Goal: Navigation & Orientation: Find specific page/section

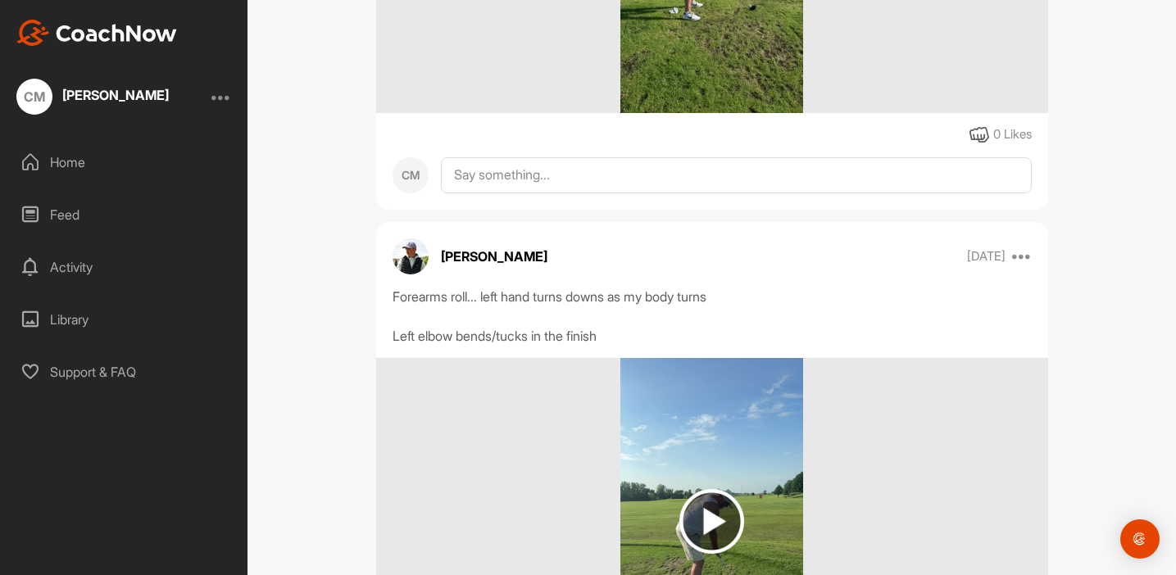
scroll to position [589, 0]
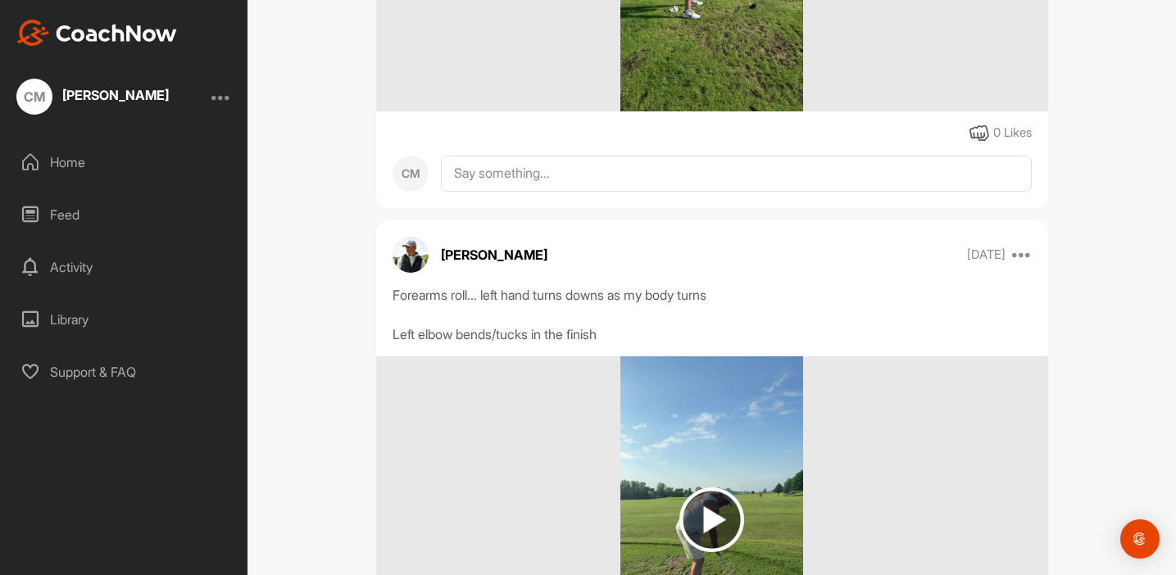
click at [307, 261] on div "CM [PERSON_NAME] Bookings Golf Space Settings Your Notifications Leave Space Ti…" at bounding box center [712, 287] width 929 height 575
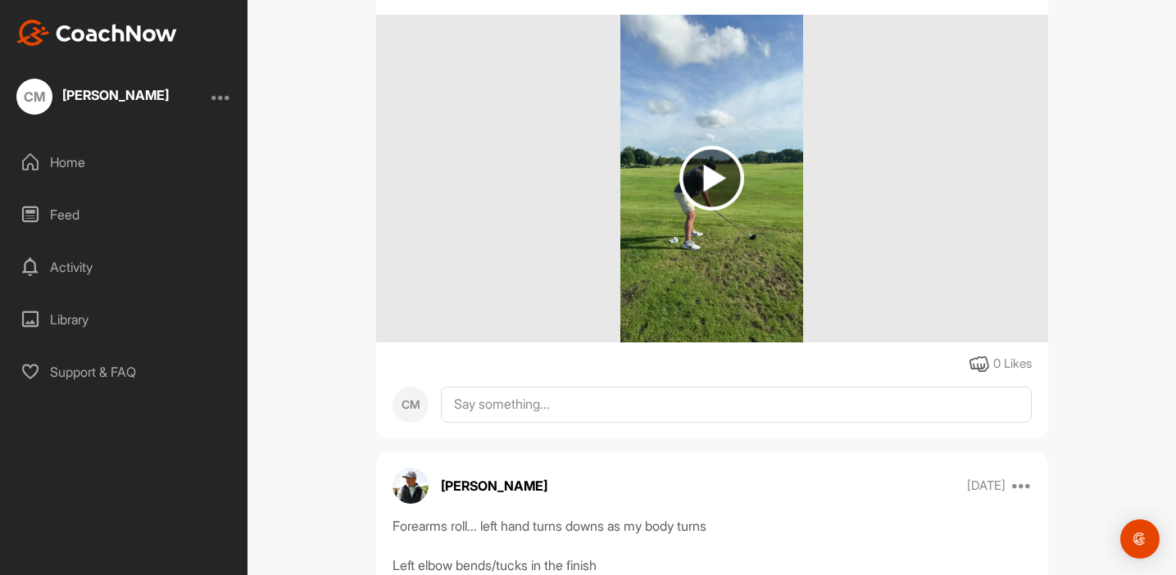
scroll to position [348, 0]
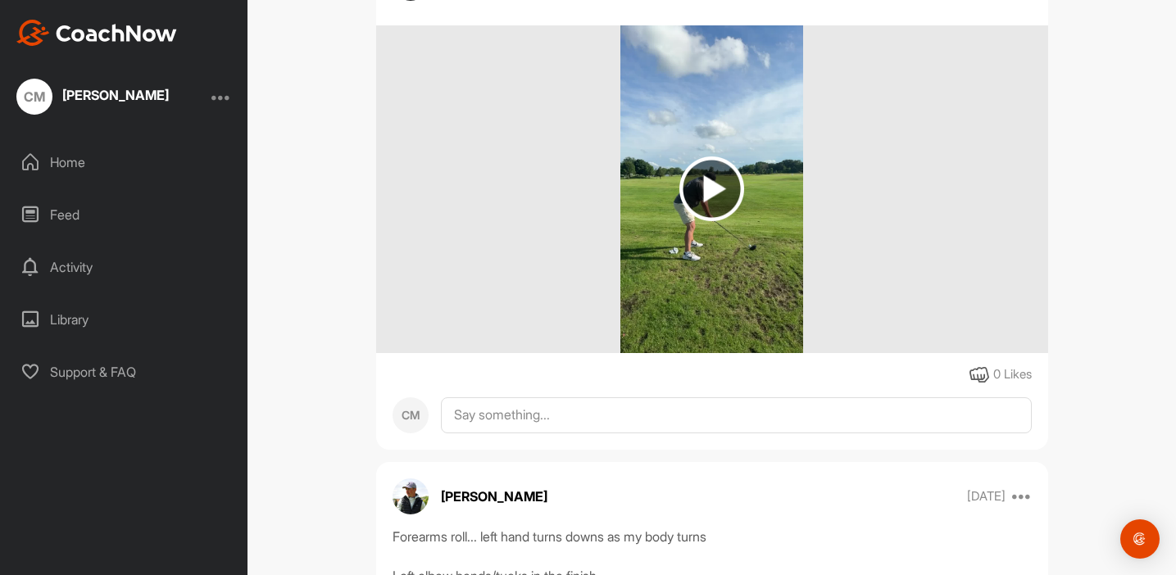
click at [706, 189] on img at bounding box center [712, 189] width 65 height 65
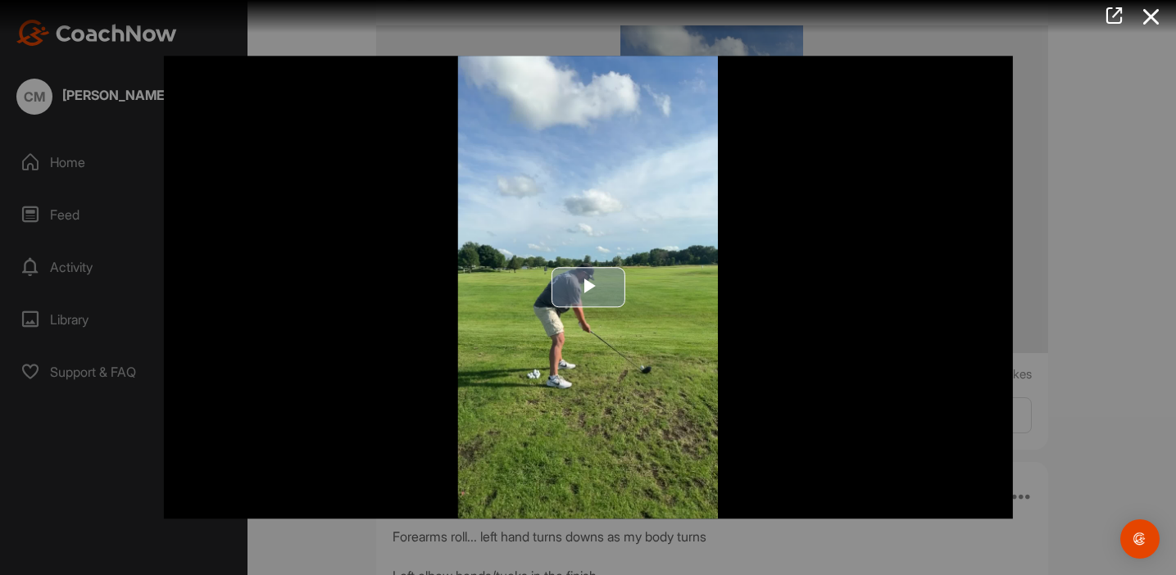
click at [589, 288] on span "Video Player" at bounding box center [589, 288] width 0 height 0
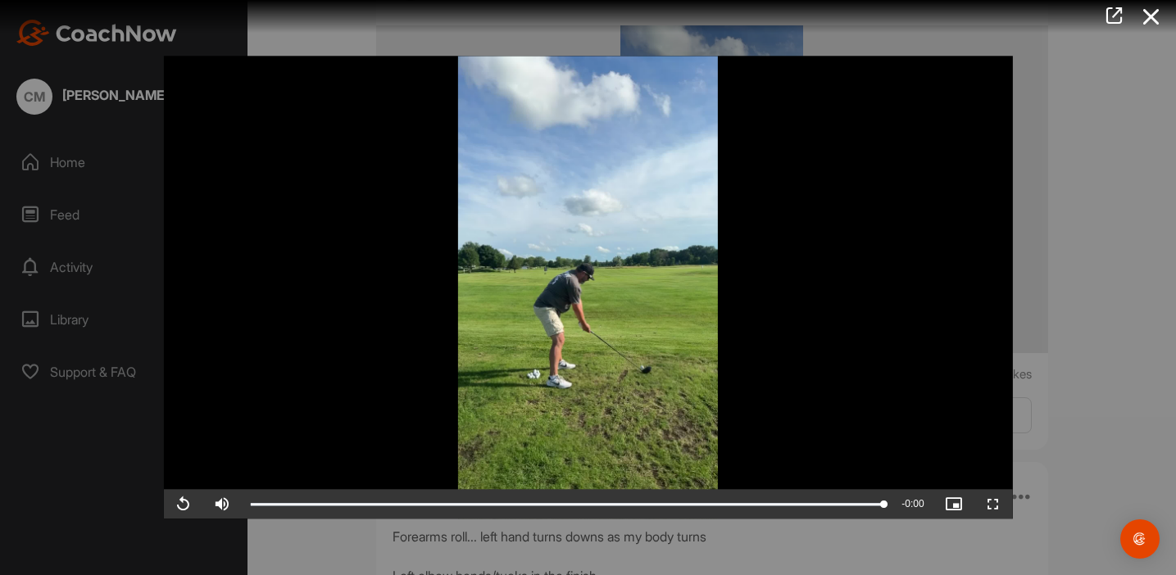
scroll to position [0, 0]
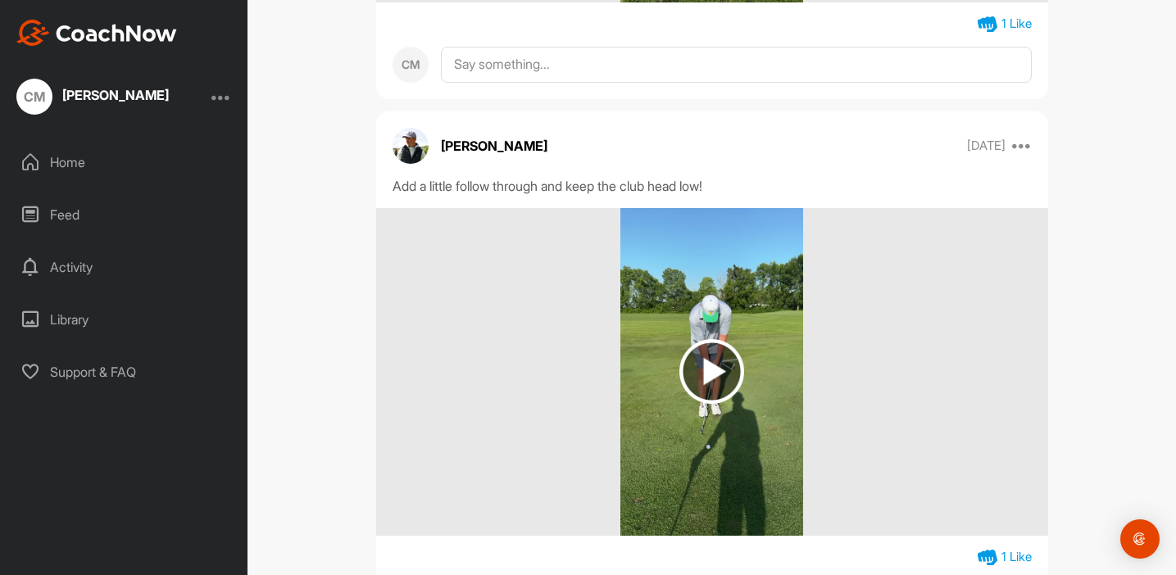
scroll to position [1273, 0]
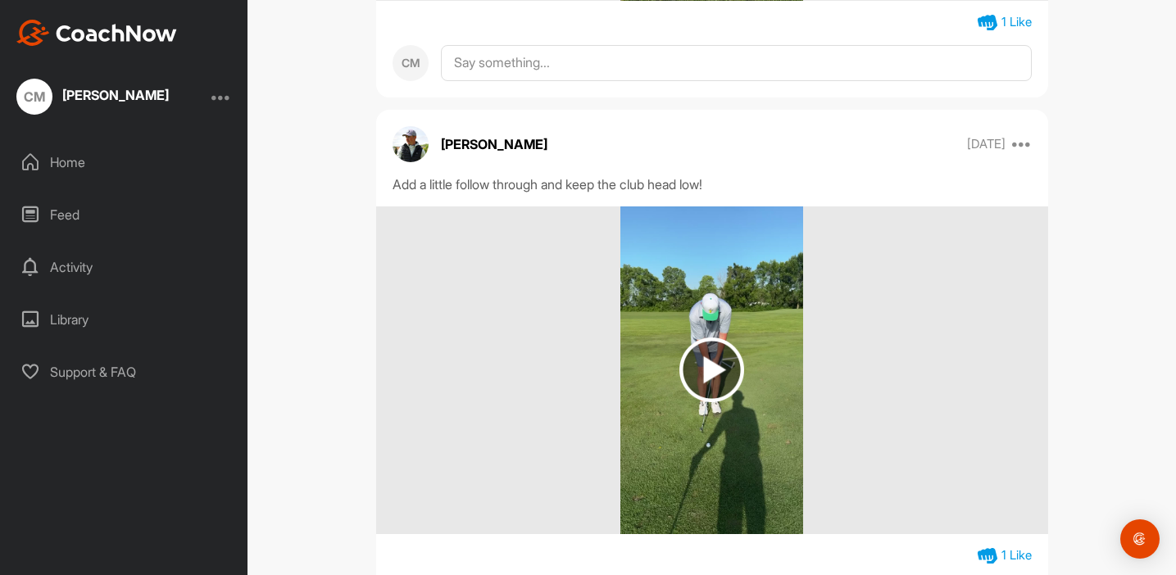
click at [707, 371] on img at bounding box center [712, 370] width 65 height 65
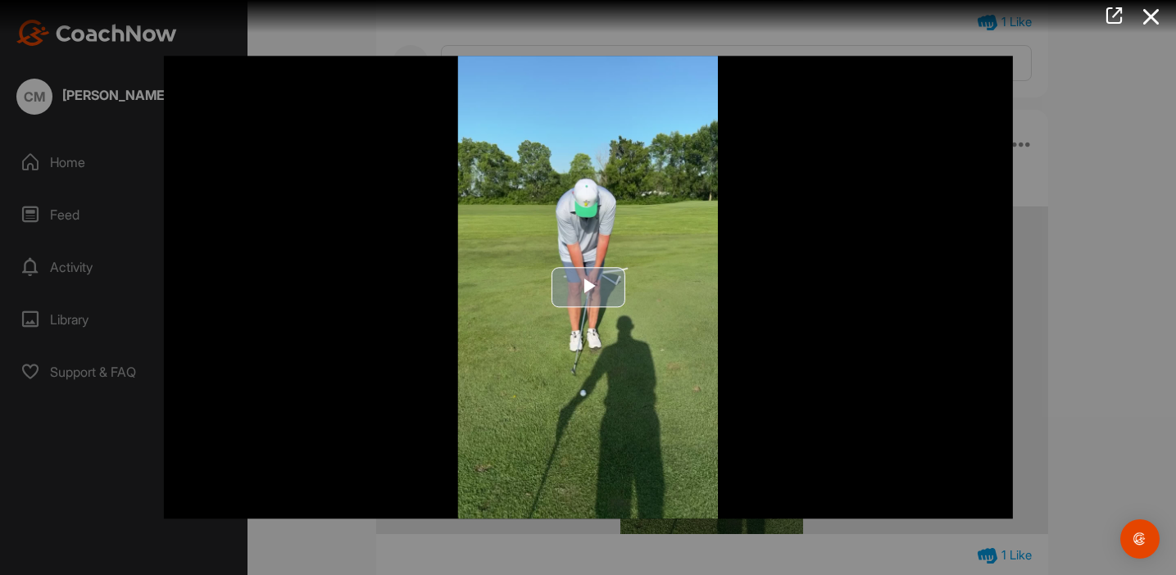
click at [589, 288] on span "Video Player" at bounding box center [589, 288] width 0 height 0
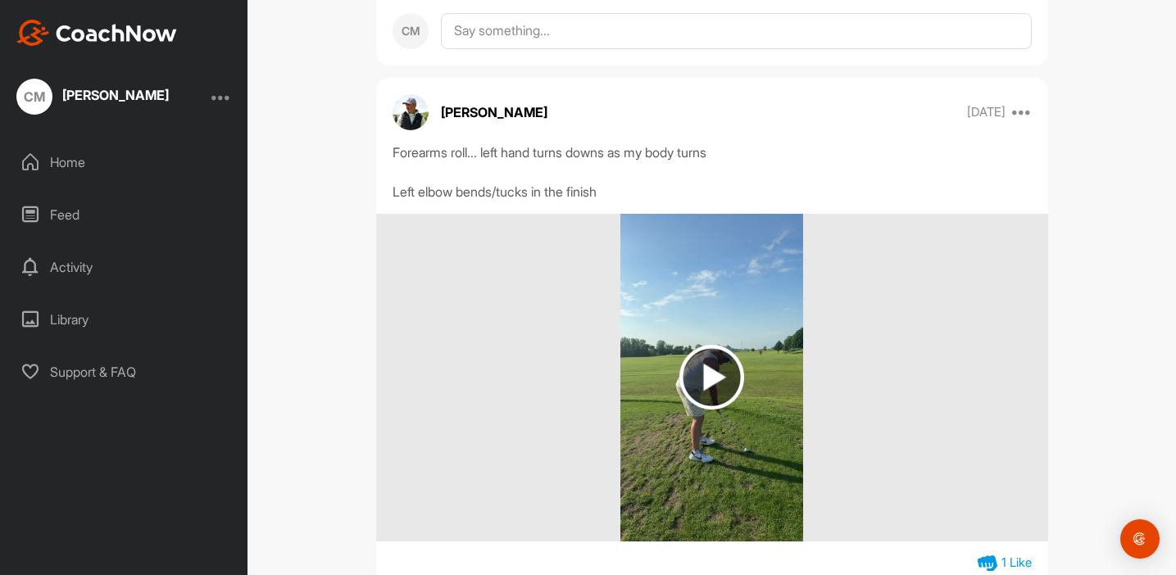
scroll to position [748, 0]
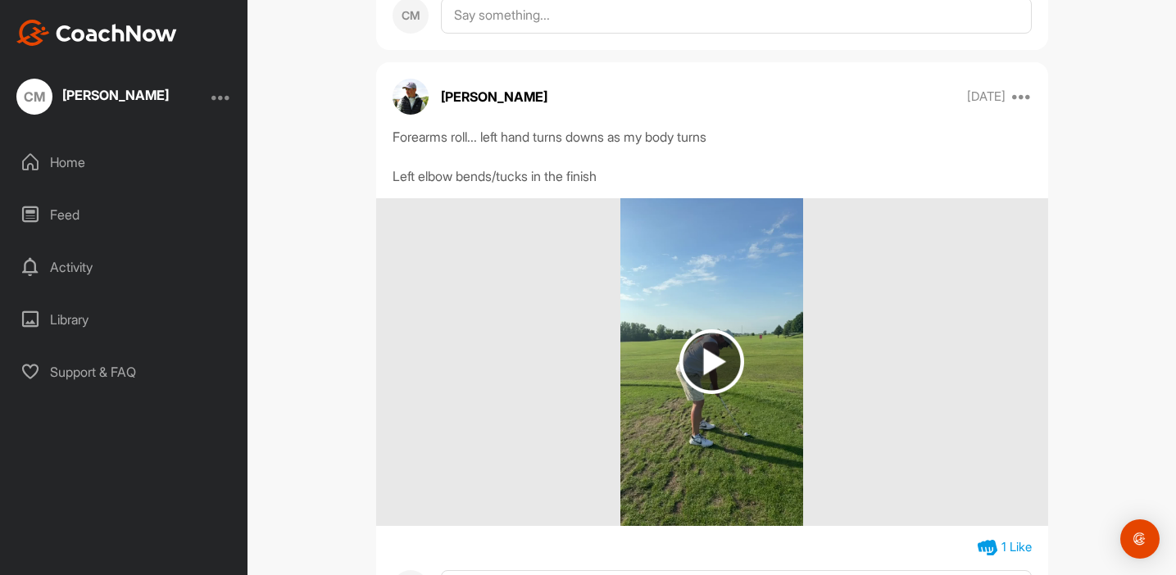
click at [705, 360] on img at bounding box center [712, 362] width 65 height 65
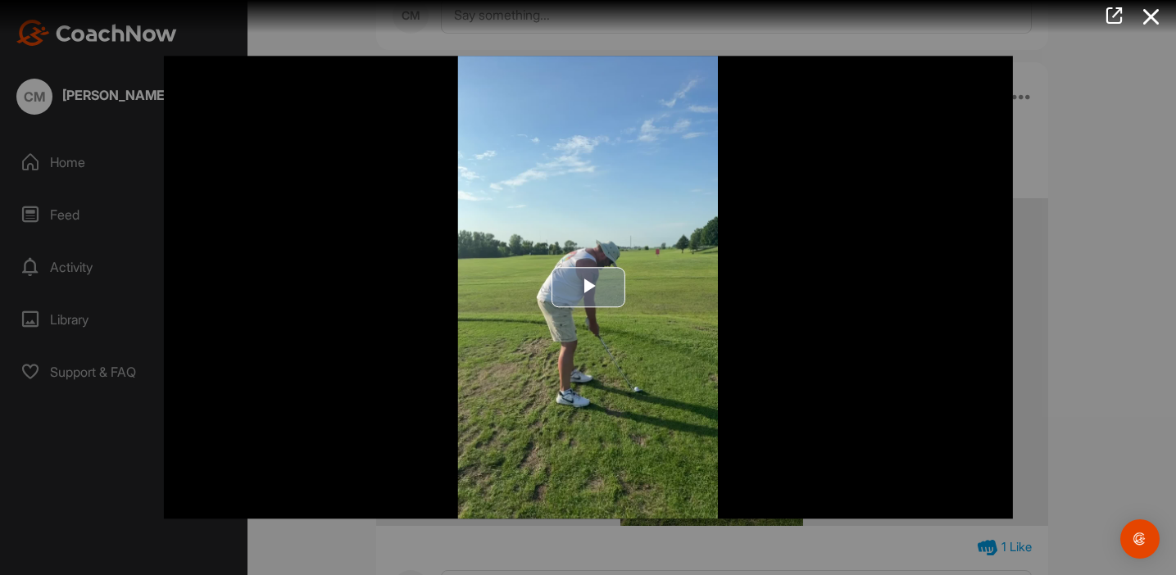
click at [589, 288] on span "Video Player" at bounding box center [589, 288] width 0 height 0
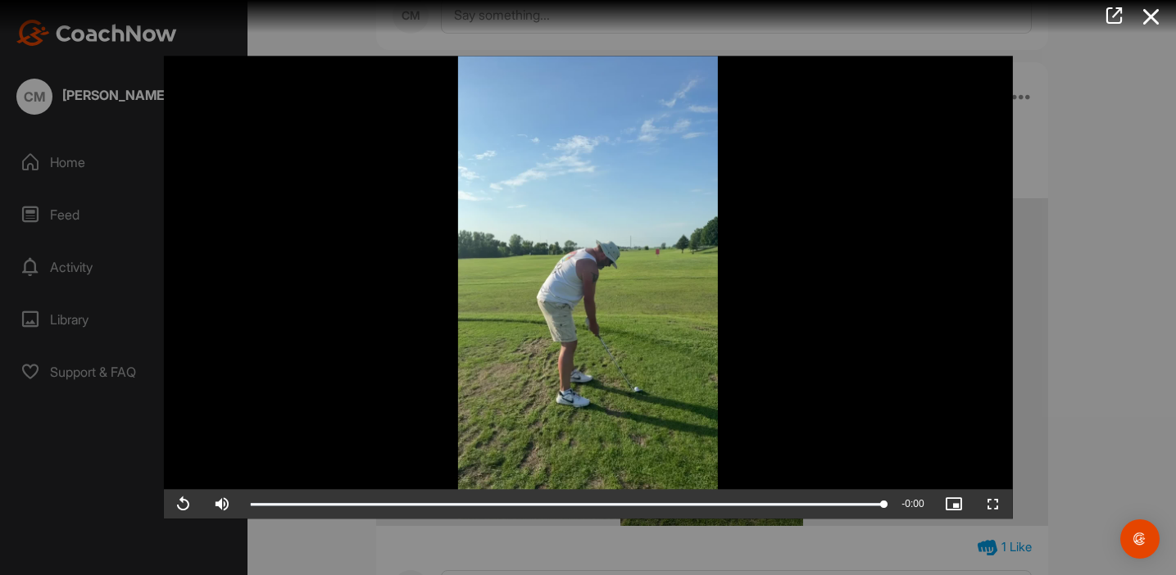
click at [183, 505] on span "Video Player" at bounding box center [182, 505] width 39 height 0
click at [184, 505] on span "Video Player" at bounding box center [182, 505] width 39 height 0
click at [183, 505] on span "Video Player" at bounding box center [182, 505] width 39 height 0
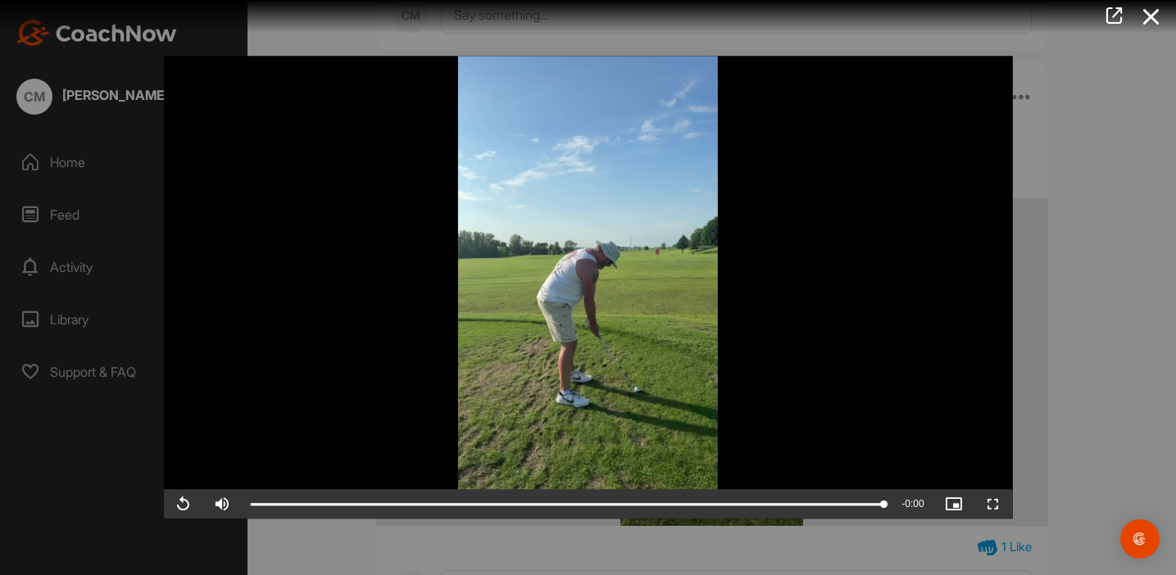
scroll to position [0, 0]
click at [76, 160] on div at bounding box center [588, 287] width 1176 height 575
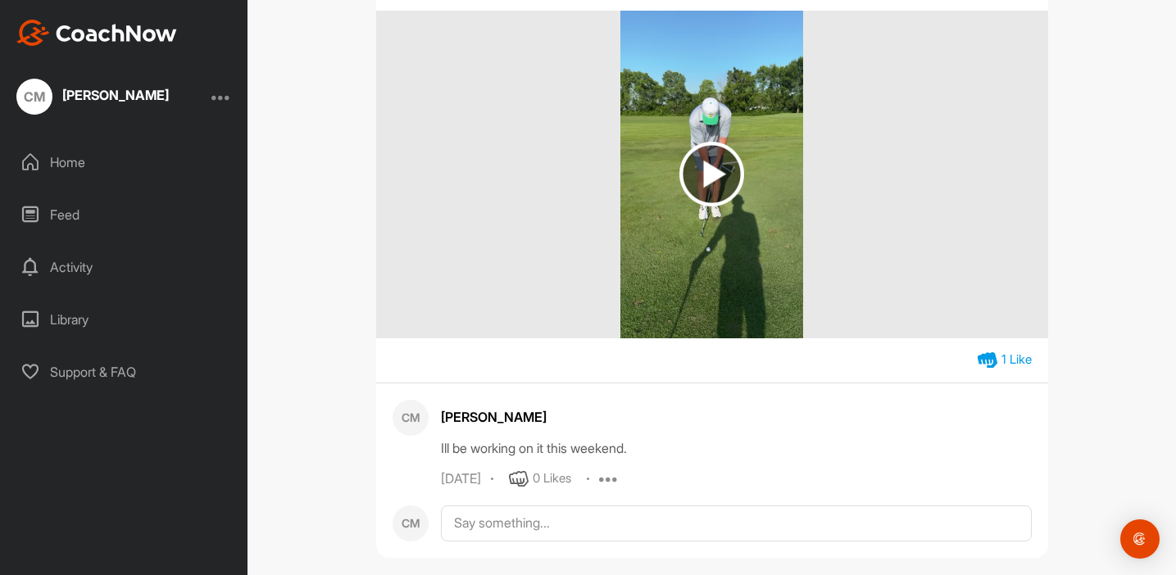
scroll to position [1467, 0]
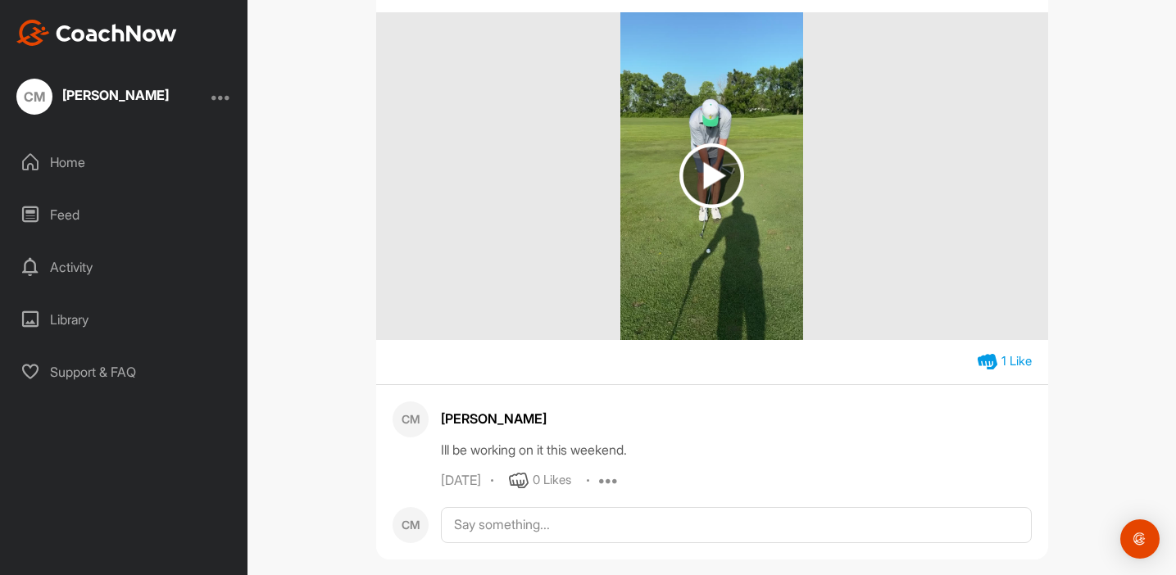
click at [80, 321] on div "Library" at bounding box center [124, 319] width 231 height 41
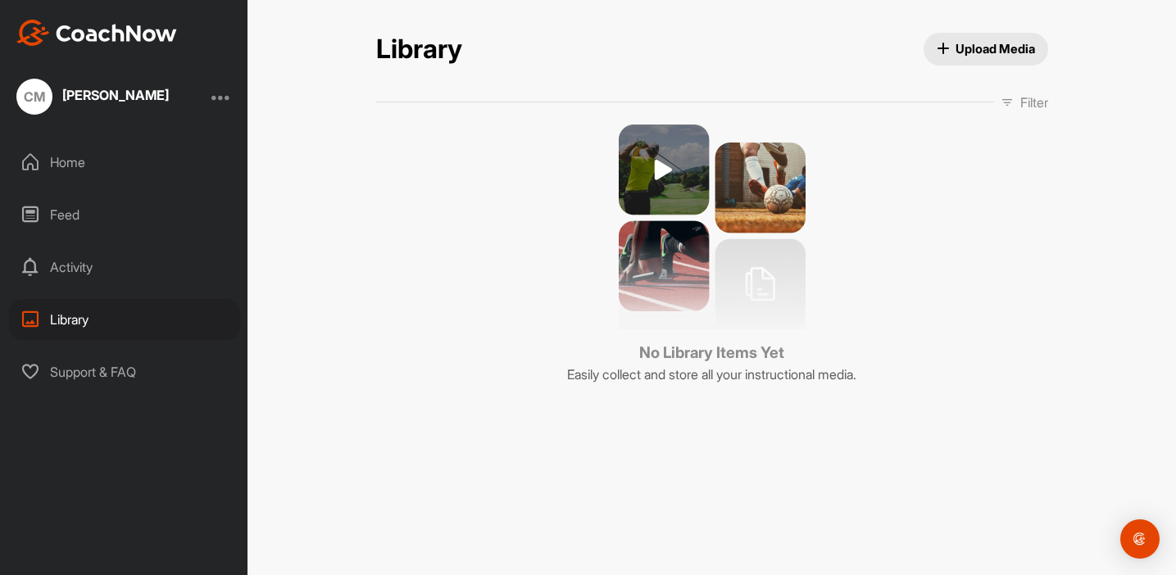
click at [81, 158] on div "Home" at bounding box center [124, 162] width 231 height 41
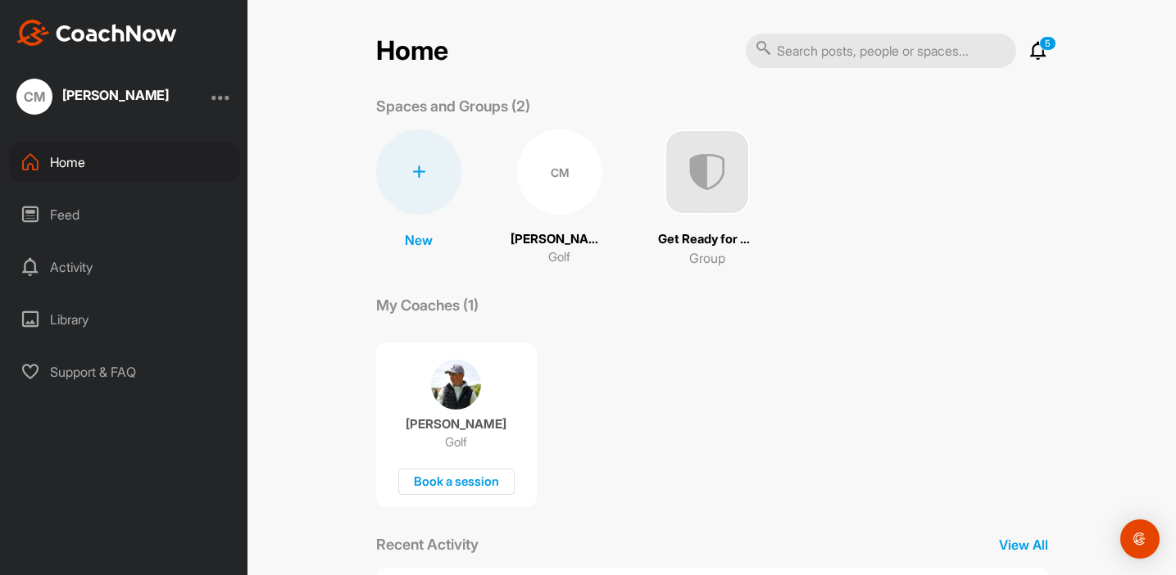
click at [699, 183] on img at bounding box center [707, 172] width 85 height 85
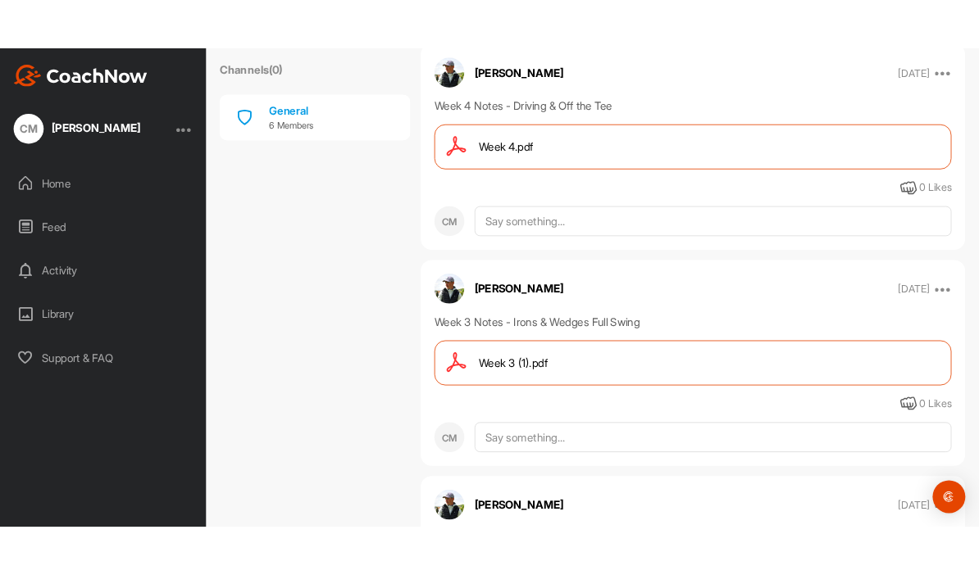
scroll to position [352, 0]
